Goal: Navigation & Orientation: Understand site structure

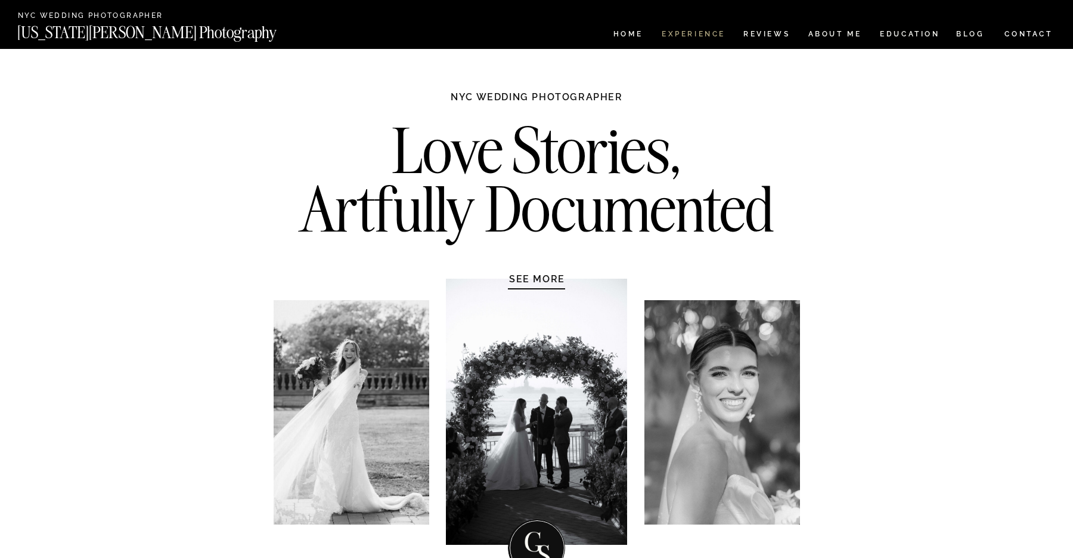
click at [695, 31] on nav "Experience" at bounding box center [693, 35] width 63 height 10
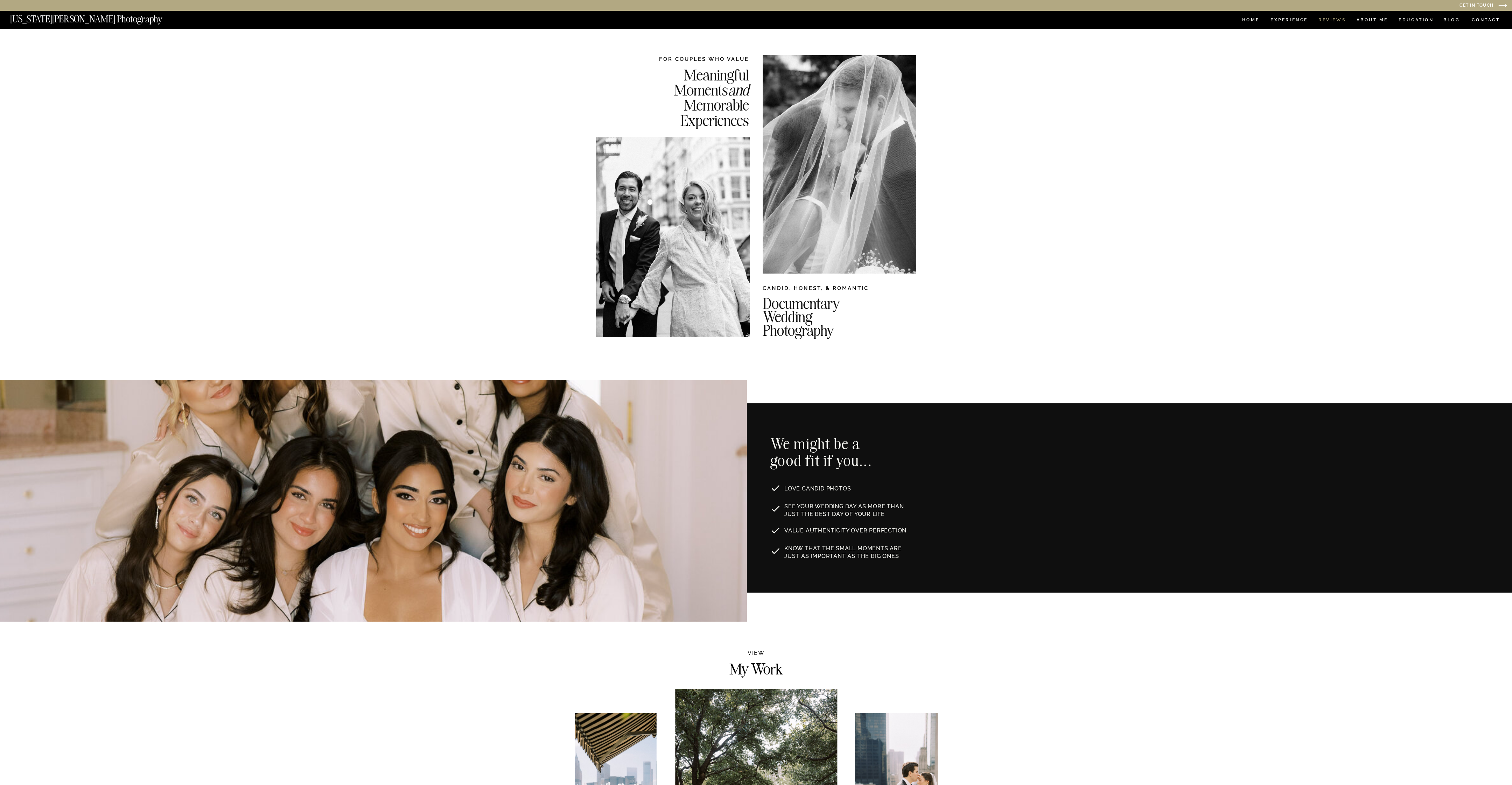
click at [630, 18] on nav "REVIEWS" at bounding box center [1331, 21] width 26 height 6
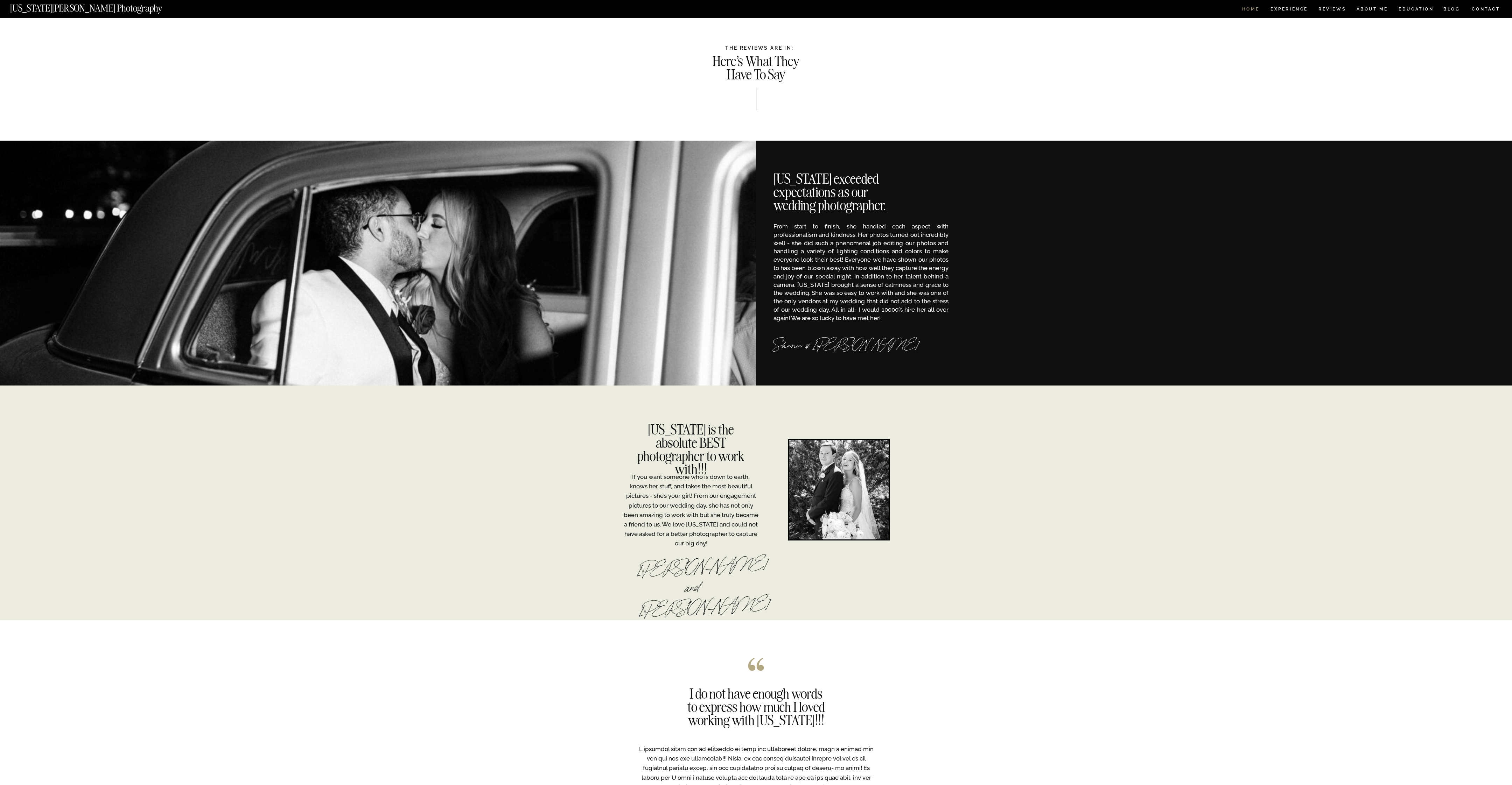
click at [1255, 7] on nav "HOME" at bounding box center [1251, 10] width 20 height 6
